Goal: Answer question/provide support

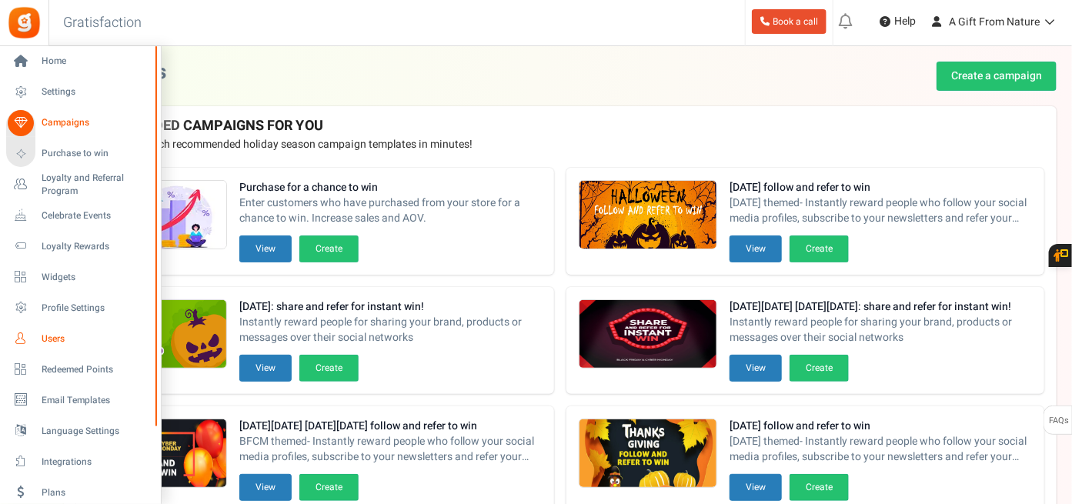
click at [62, 333] on span "Users" at bounding box center [96, 338] width 108 height 13
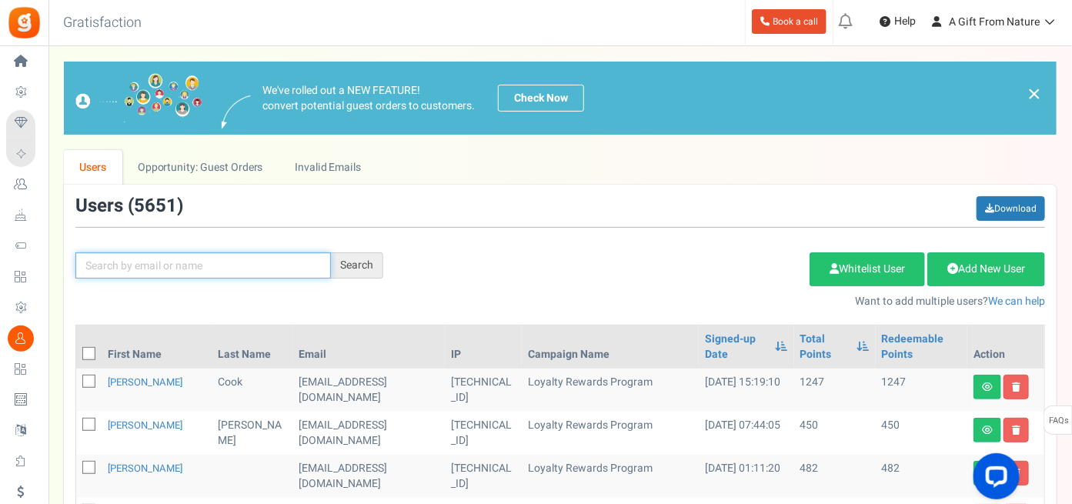
click at [212, 265] on input "text" at bounding box center [202, 265] width 255 height 26
paste input "[EMAIL_ADDRESS][DOMAIN_NAME]"
type input "[EMAIL_ADDRESS][DOMAIN_NAME]"
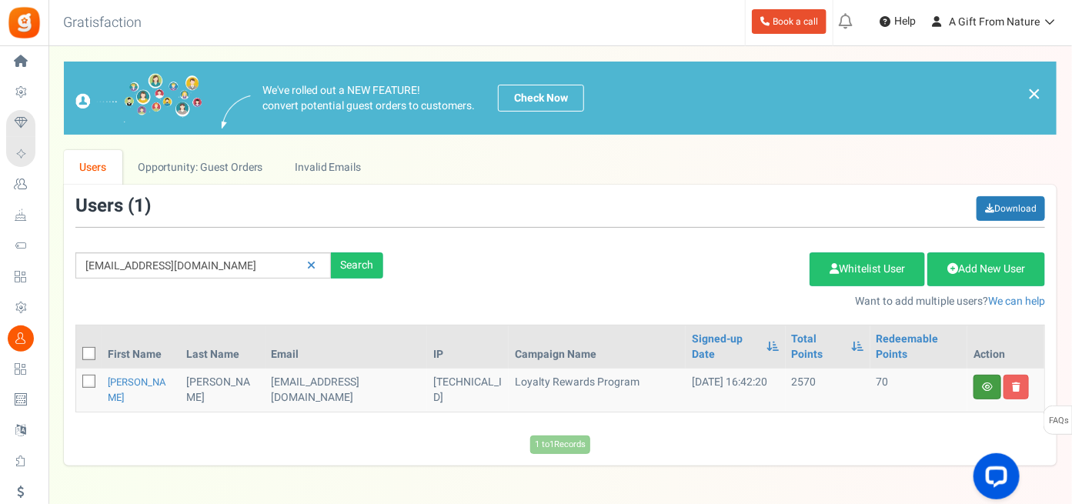
click at [990, 376] on link at bounding box center [987, 387] width 28 height 25
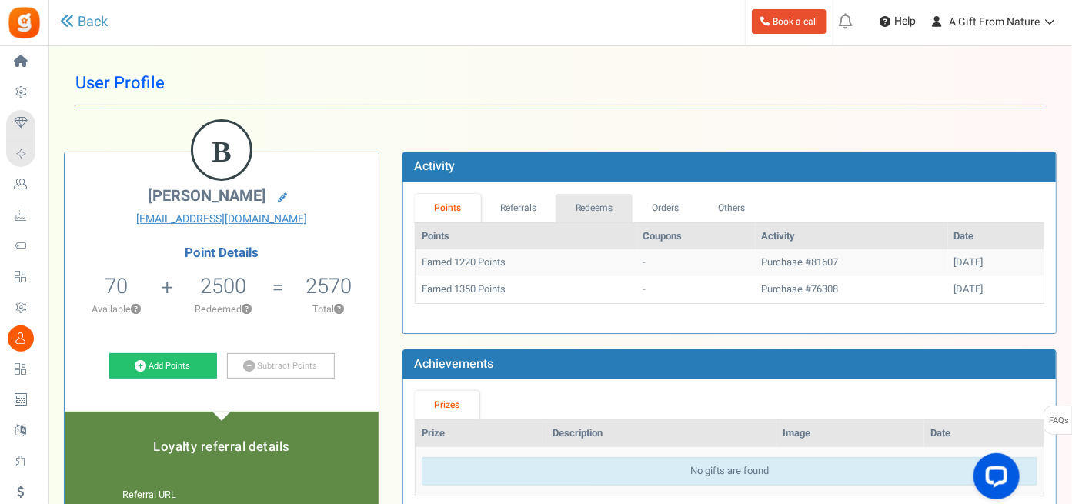
click at [595, 205] on link "Redeems" at bounding box center [594, 208] width 77 height 28
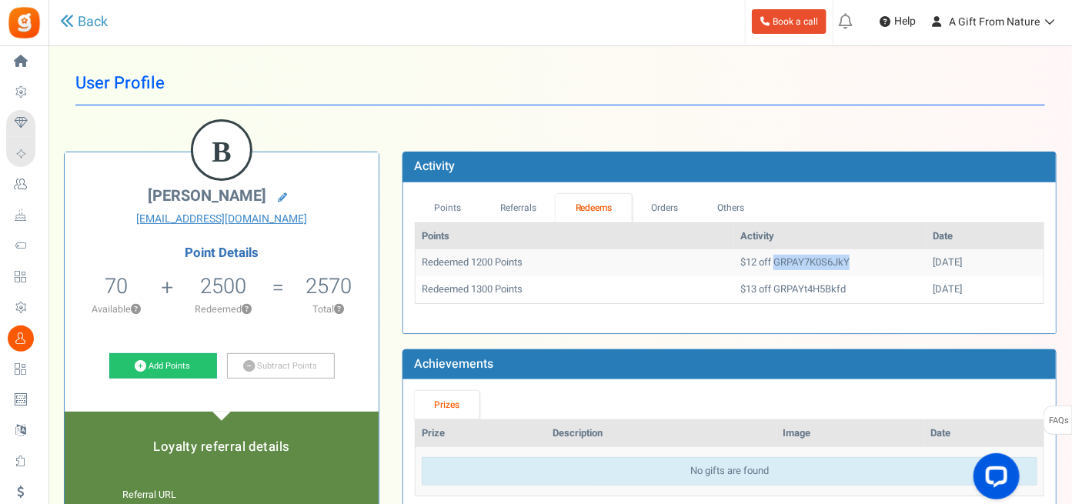
drag, startPoint x: 734, startPoint y: 259, endPoint x: 825, endPoint y: 260, distance: 90.8
click at [825, 260] on td "$12 off GRPAY7K0S6JkY" at bounding box center [830, 262] width 192 height 27
copy td "GRPAY7K0S6JkY"
drag, startPoint x: 736, startPoint y: 289, endPoint x: 813, endPoint y: 290, distance: 77.0
click at [813, 290] on td "$13 off GRPAYt4H5Bkfd" at bounding box center [830, 289] width 192 height 27
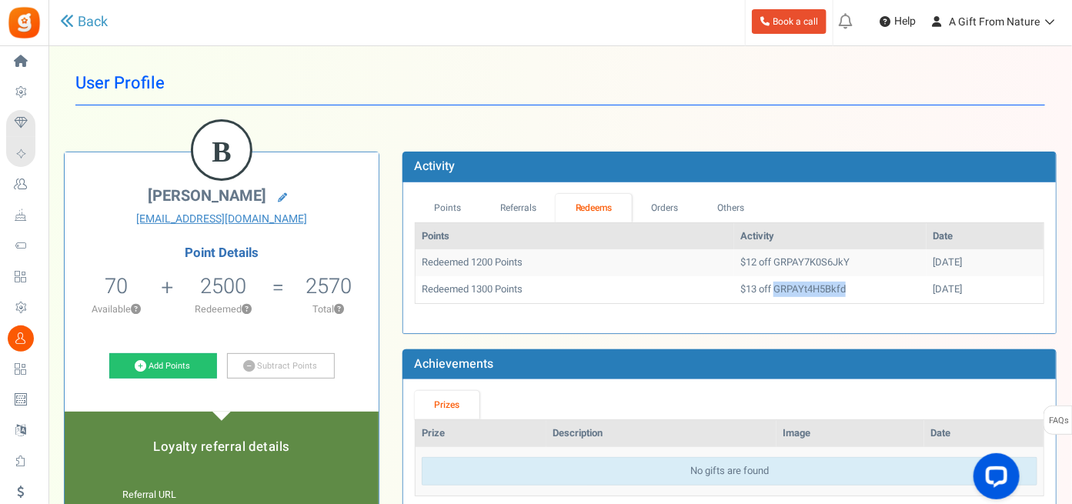
copy td "GRPAYt4H5Bkfd"
drag, startPoint x: 702, startPoint y: 259, endPoint x: 818, endPoint y: 259, distance: 116.2
click at [818, 259] on td "$12 off GRPAY7K0S6JkY" at bounding box center [830, 262] width 192 height 27
copy td "$12 off GRPAY7K0S6JkY"
